Goal: Information Seeking & Learning: Learn about a topic

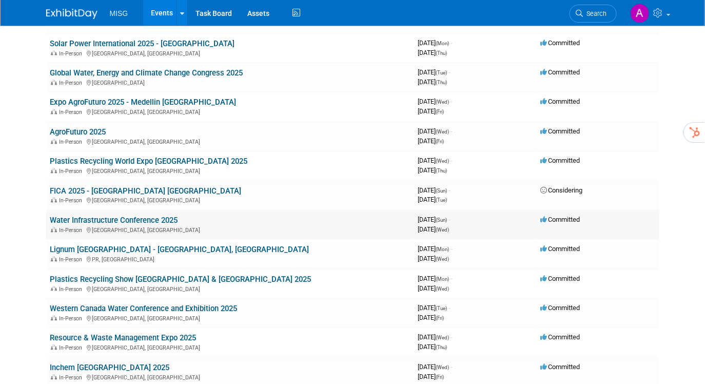
scroll to position [707, 0]
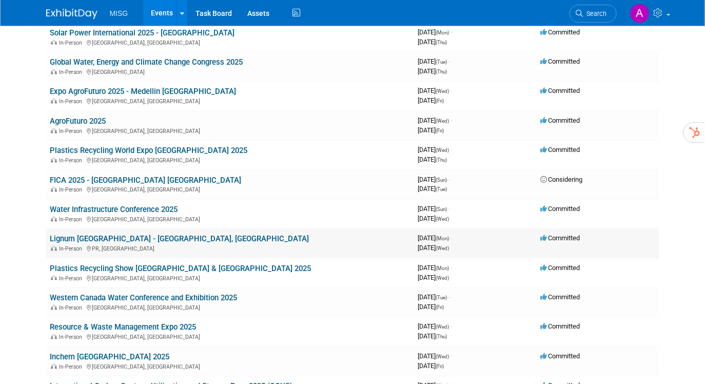
click at [147, 237] on link "Lignum [GEOGRAPHIC_DATA] - [GEOGRAPHIC_DATA], [GEOGRAPHIC_DATA]" at bounding box center [179, 238] width 259 height 9
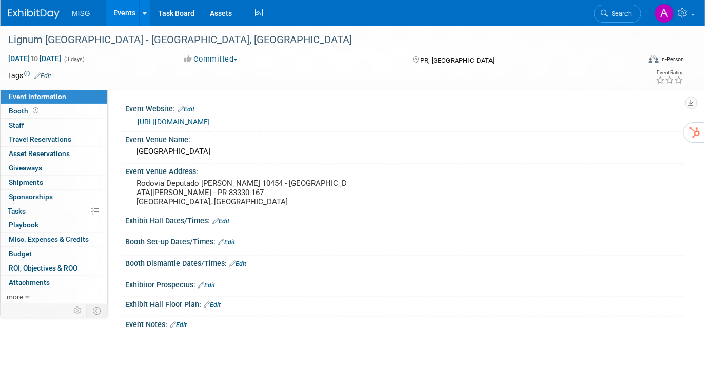
click at [210, 120] on link "https://lignumlatinamerica.com/" at bounding box center [174, 122] width 72 height 8
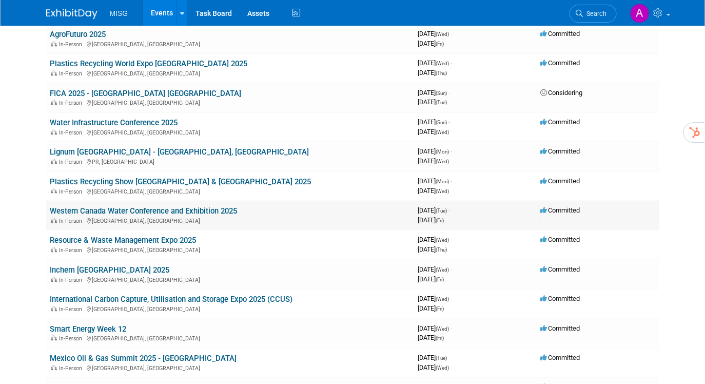
scroll to position [780, 0]
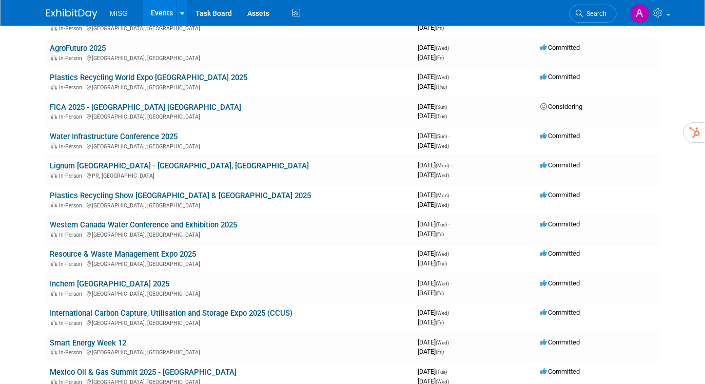
click at [162, 134] on link "Water Infrastructure Conference 2025" at bounding box center [114, 136] width 128 height 9
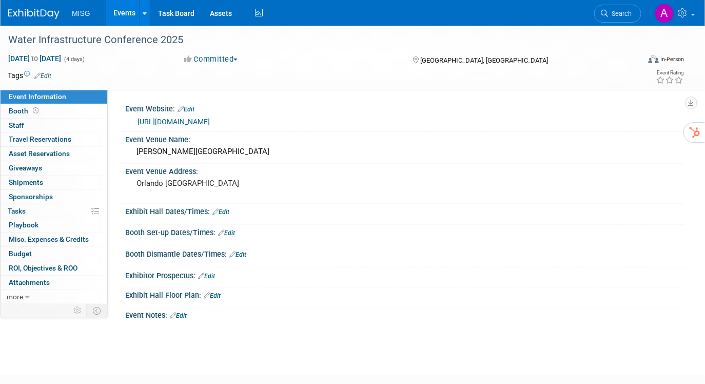
click at [210, 123] on link "https://www.awwa.org/event/water-infrastructure-conference/" at bounding box center [174, 122] width 72 height 8
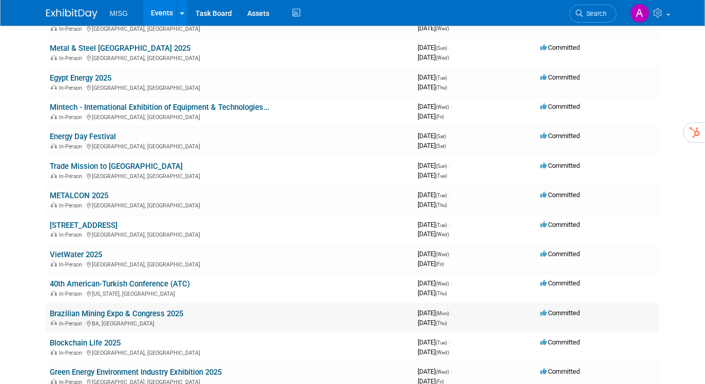
scroll to position [1459, 0]
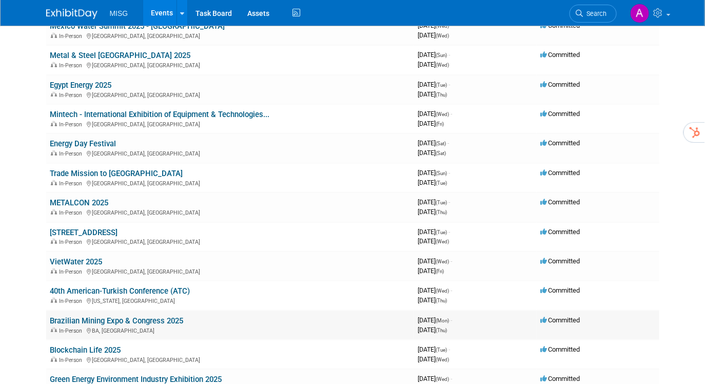
click at [169, 316] on link "Brazilian Mining Expo & Congress 2025" at bounding box center [116, 320] width 133 height 9
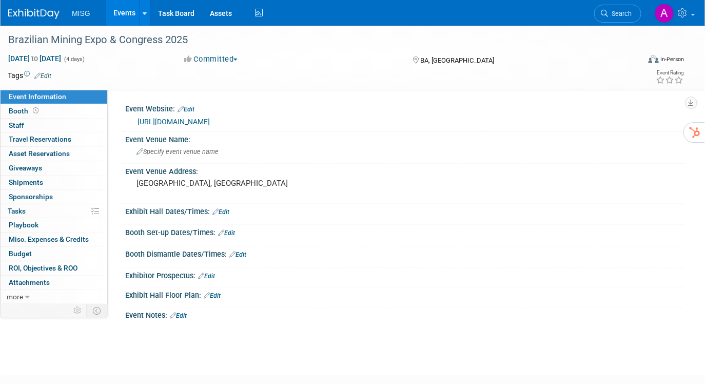
click at [210, 123] on link "https://exposibram2025.ibram.org.br/en/home-en/" at bounding box center [174, 122] width 72 height 8
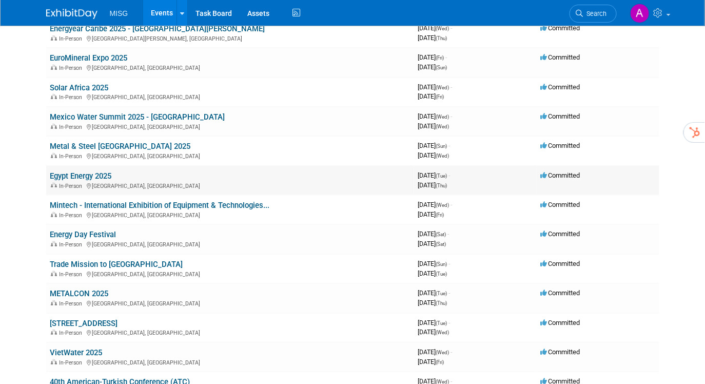
scroll to position [1365, 0]
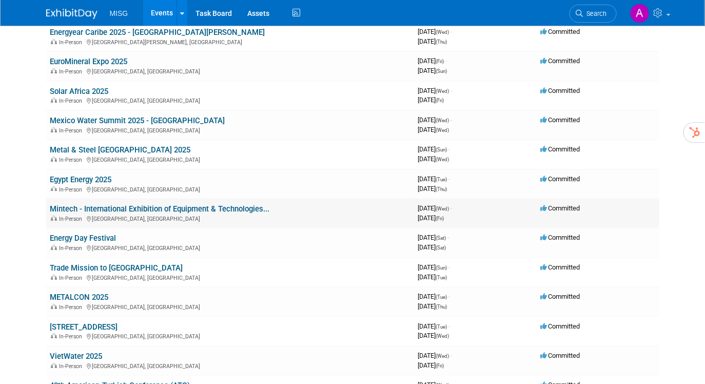
click at [298, 214] on div "In-Person Almaty, Kazakhstan" at bounding box center [230, 218] width 360 height 8
click at [141, 263] on link "Trade Mission to [GEOGRAPHIC_DATA]" at bounding box center [116, 267] width 133 height 9
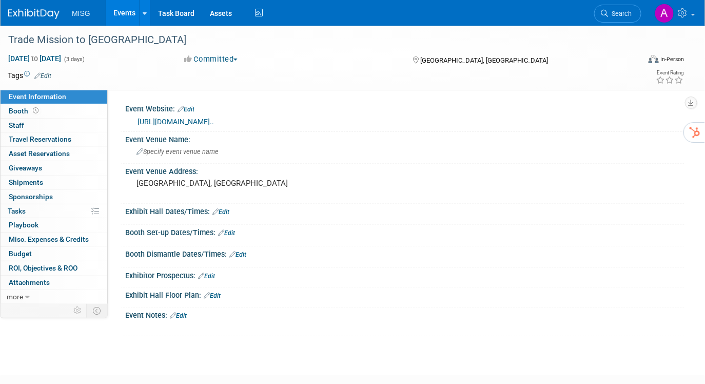
scroll to position [2, 2]
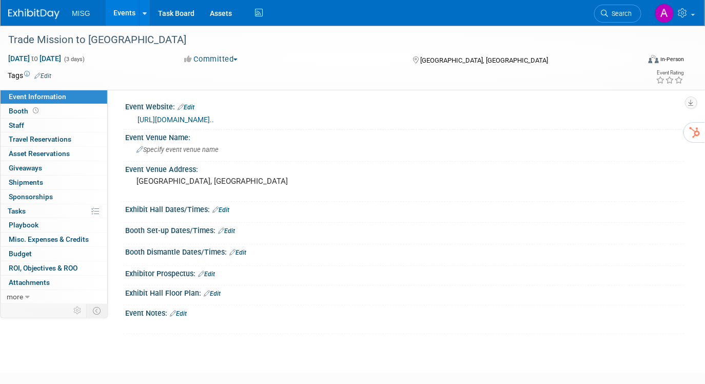
click at [214, 124] on link "https://events.trade.gov/en/TradeGov/TradeMissionToCentralAmerica/index.php?_gl…" at bounding box center [176, 119] width 76 height 8
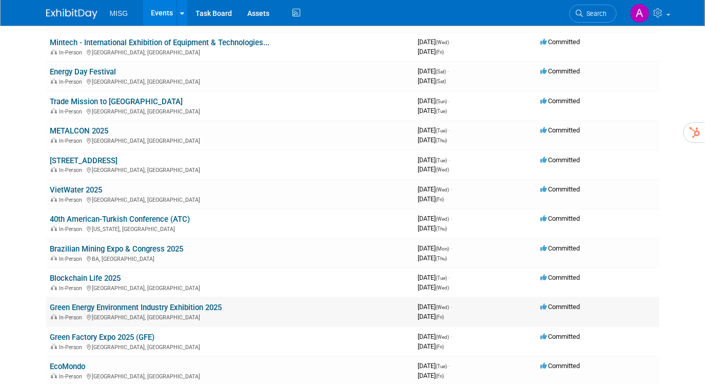
scroll to position [1536, 0]
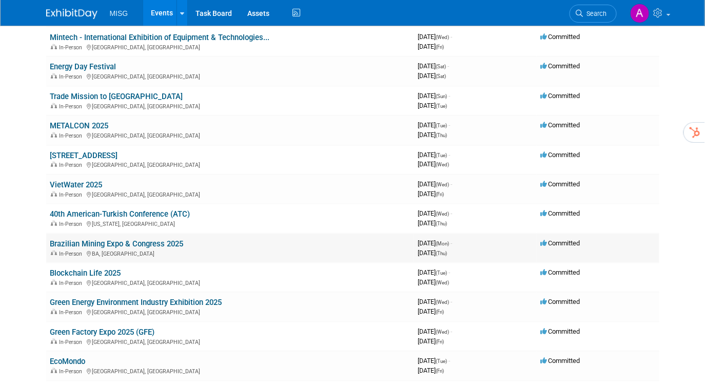
click at [152, 239] on link "Brazilian Mining Expo & Congress 2025" at bounding box center [116, 243] width 133 height 9
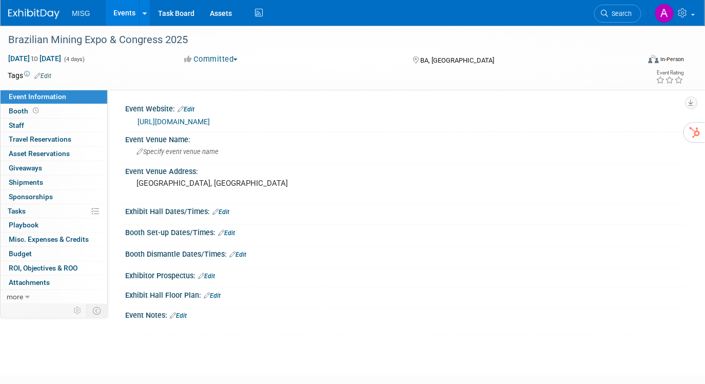
click at [210, 119] on link "[URL][DOMAIN_NAME]" at bounding box center [174, 122] width 72 height 8
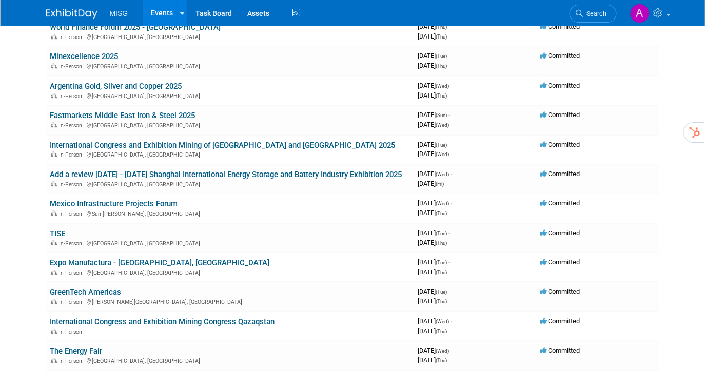
scroll to position [2255, 0]
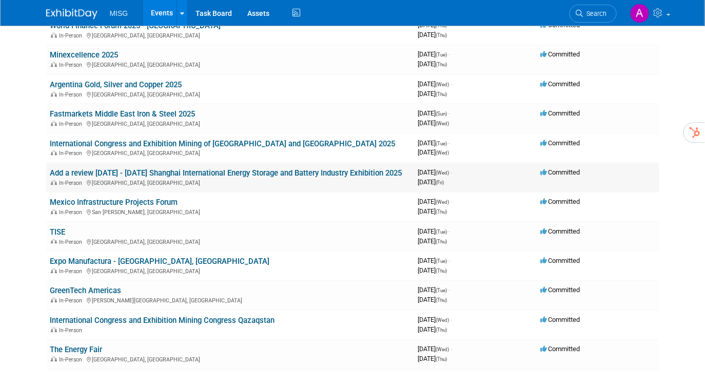
click at [187, 168] on link "Add a review [DATE] - [DATE] Shanghai International Energy Storage and Battery …" at bounding box center [226, 172] width 352 height 9
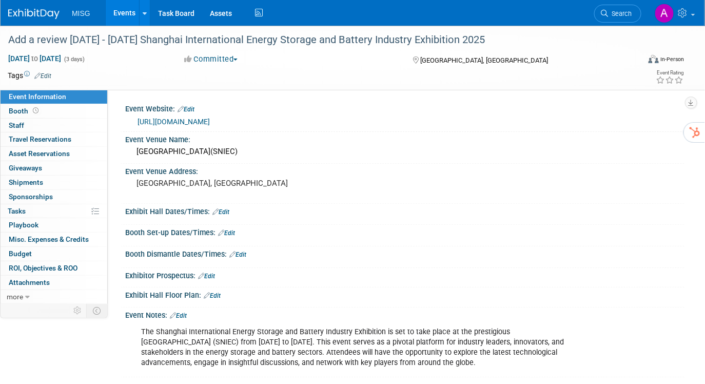
click at [45, 74] on link "Edit" at bounding box center [42, 75] width 17 height 7
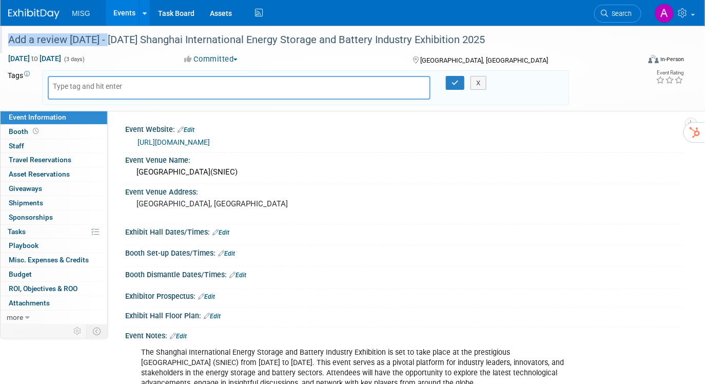
drag, startPoint x: 103, startPoint y: 40, endPoint x: 4, endPoint y: 41, distance: 99.0
click at [4, 41] on div "Add a review [DATE] - [DATE] Shanghai International Energy Storage and Battery …" at bounding box center [317, 40] width 635 height 28
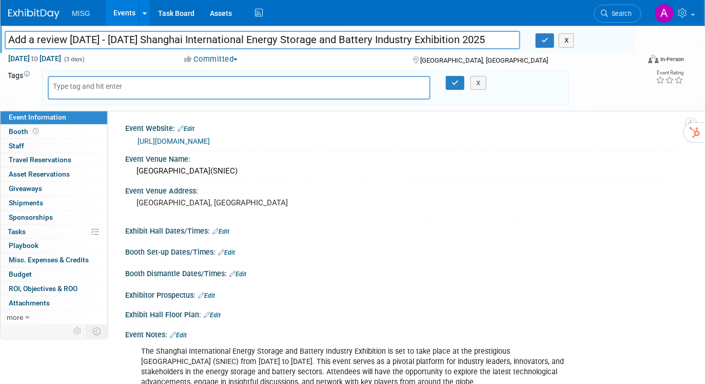
scroll to position [2, 0]
drag, startPoint x: 151, startPoint y: 40, endPoint x: 6, endPoint y: 38, distance: 145.2
click at [6, 38] on input "Add a review [DATE] - [DATE] Shanghai International Energy Storage and Battery …" at bounding box center [263, 40] width 516 height 18
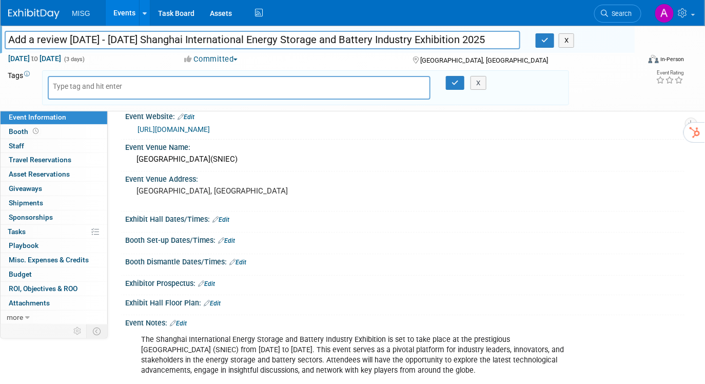
scroll to position [15, 0]
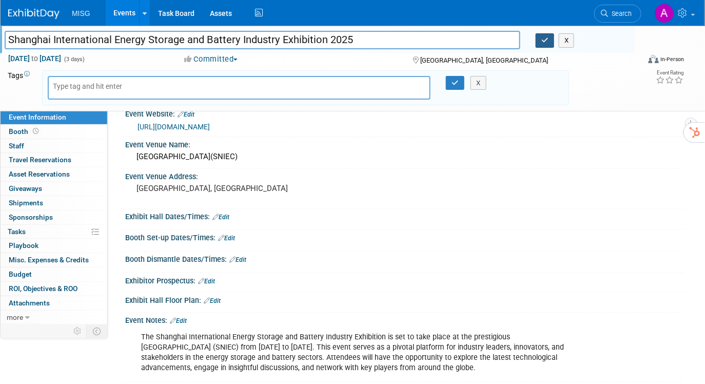
type input "Shanghai International Energy Storage and Battery Industry Exhibition 2025"
click at [541, 43] on button "button" at bounding box center [545, 40] width 18 height 14
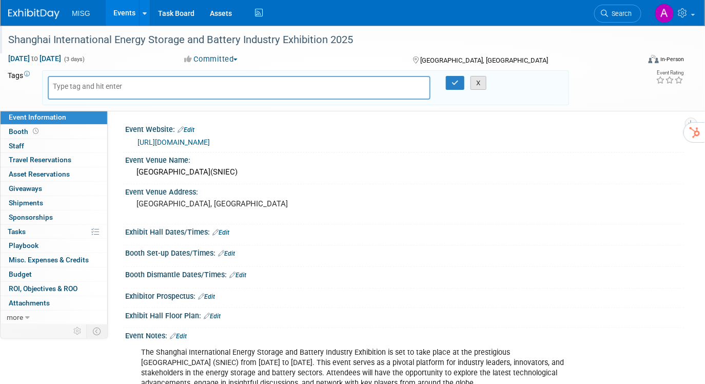
scroll to position [0, 0]
